Goal: Check status

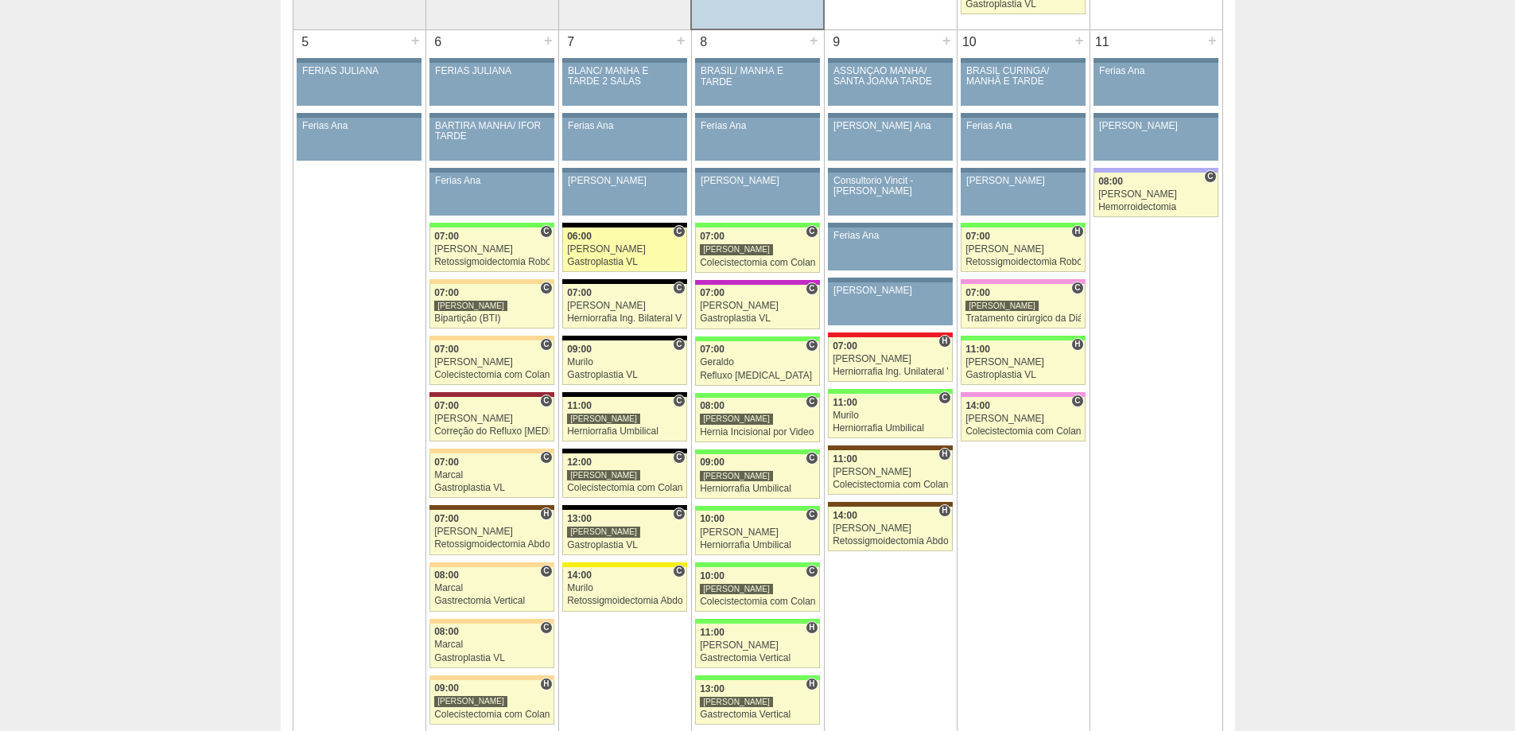
scroll to position [795, 0]
click at [617, 587] on div "Murilo" at bounding box center [624, 588] width 115 height 10
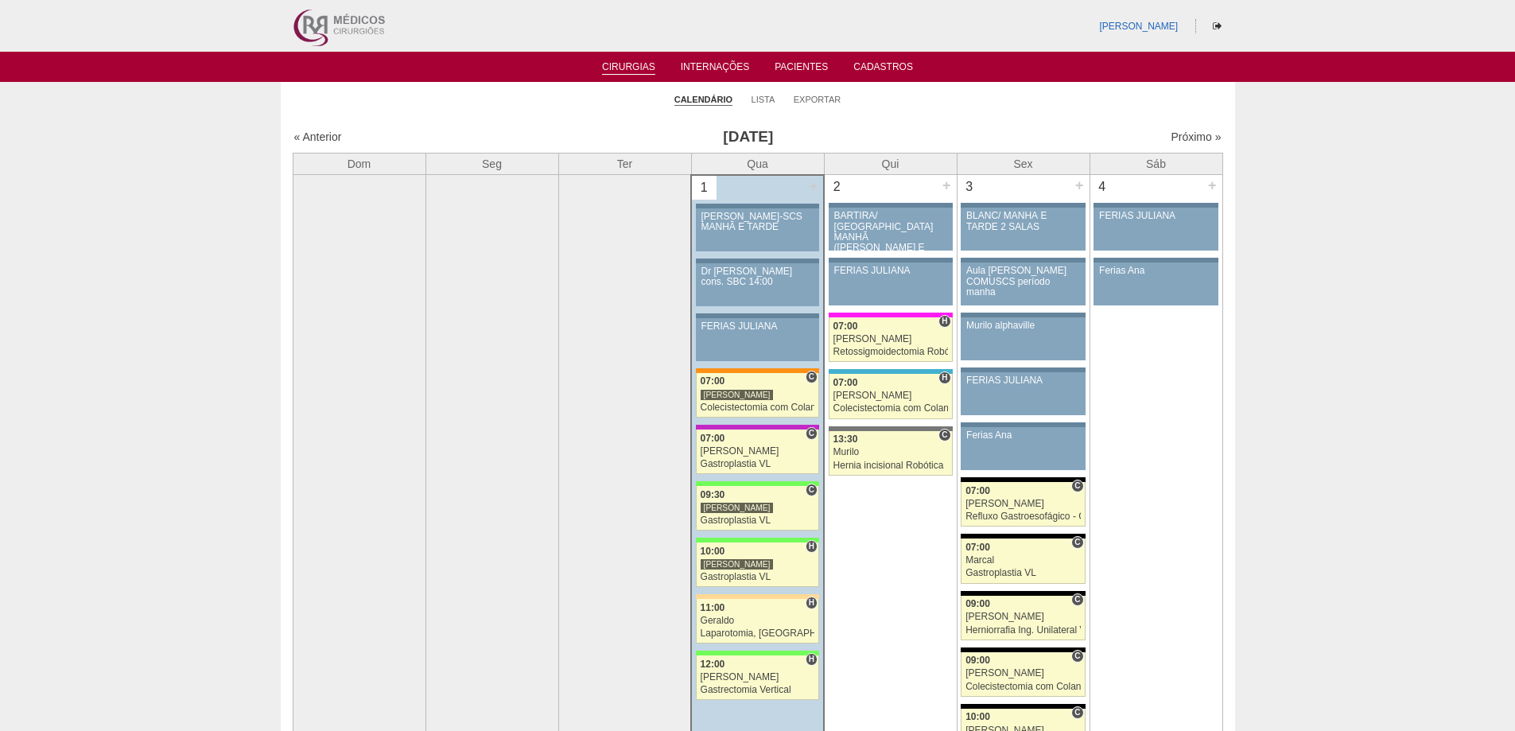
scroll to position [795, 0]
